Goal: Task Accomplishment & Management: Manage account settings

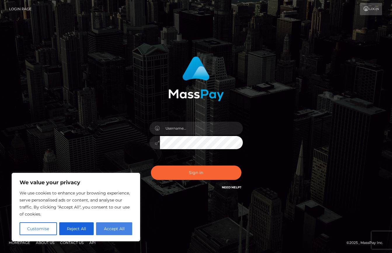
click at [114, 228] on button "Accept All" at bounding box center [114, 228] width 36 height 13
checkbox input "true"
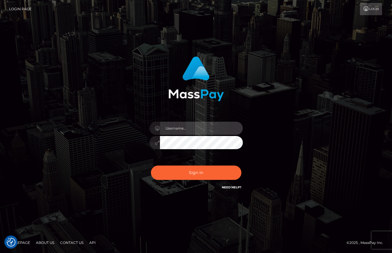
click at [172, 124] on input "text" at bounding box center [201, 127] width 83 height 13
type input "andyanimation@gmail.com"
click at [151, 165] on button "Sign in" at bounding box center [196, 172] width 90 height 14
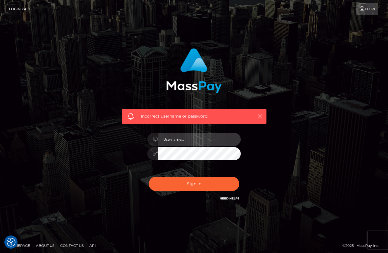
click at [192, 134] on input "text" at bounding box center [199, 139] width 83 height 13
type input "andyanimation@gmail.com"
click at [149, 176] on button "Sign in" at bounding box center [194, 183] width 90 height 14
click at [183, 133] on input "text" at bounding box center [199, 139] width 83 height 13
type input "andyanimation"
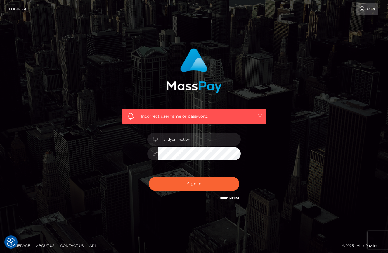
click at [149, 176] on button "Sign in" at bounding box center [194, 183] width 90 height 14
drag, startPoint x: 201, startPoint y: 141, endPoint x: 196, endPoint y: 142, distance: 5.0
click at [201, 141] on input "text" at bounding box center [199, 139] width 83 height 13
type input "andyanimation"
click at [149, 176] on button "Sign in" at bounding box center [194, 183] width 90 height 14
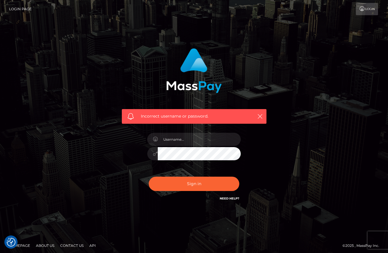
click at [229, 196] on h6 "Need Help?" at bounding box center [230, 197] width 20 height 5
click at [228, 199] on link "Need Help?" at bounding box center [230, 198] width 20 height 4
click at [277, 151] on div "Incorrect username or password." at bounding box center [193, 128] width 333 height 168
click at [190, 141] on input "text" at bounding box center [199, 139] width 83 height 13
type input "andy.thompson"
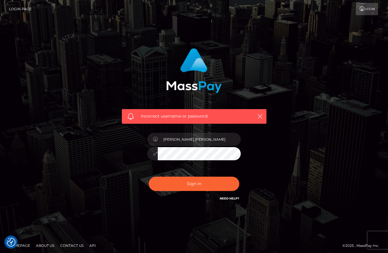
click at [149, 176] on button "Sign in" at bounding box center [194, 183] width 90 height 14
drag, startPoint x: 192, startPoint y: 137, endPoint x: 192, endPoint y: 140, distance: 2.9
click at [192, 138] on input "text" at bounding box center [199, 139] width 83 height 13
type input "andy.thompson"
click at [149, 176] on button "Sign in" at bounding box center [194, 183] width 90 height 14
